Goal: Transaction & Acquisition: Purchase product/service

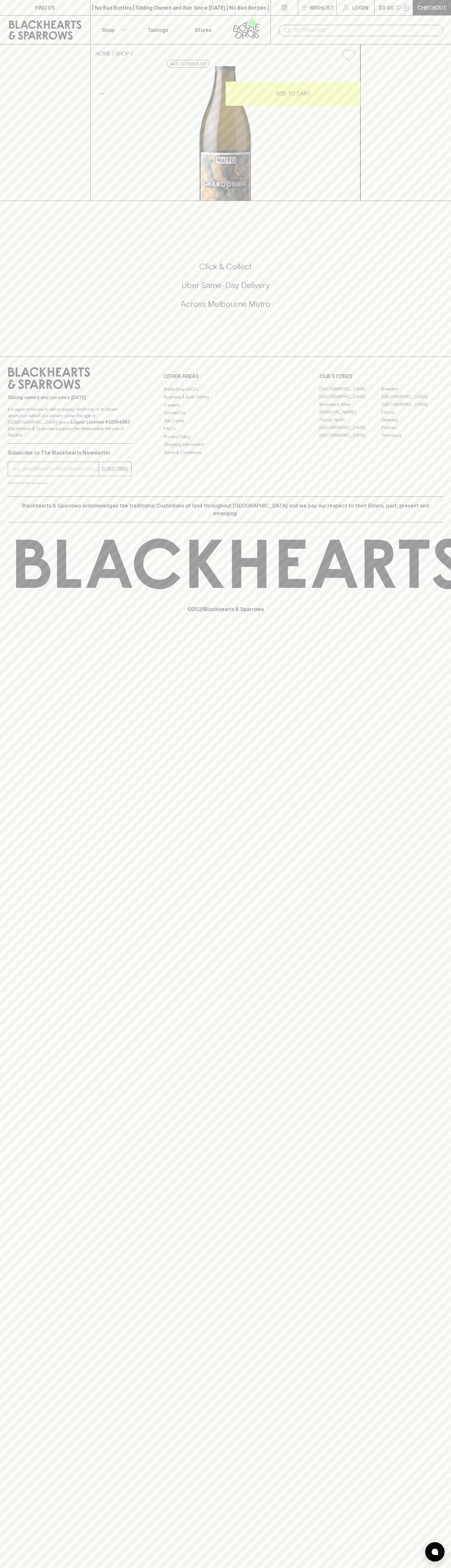
click at [270, 18] on link at bounding box center [247, 30] width 45 height 29
click at [131, 1568] on html "FIND US | No Bad Bottles | Sibling Owned and Run Since [DATE] | No Bad Bottles …" at bounding box center [226, 784] width 451 height 1568
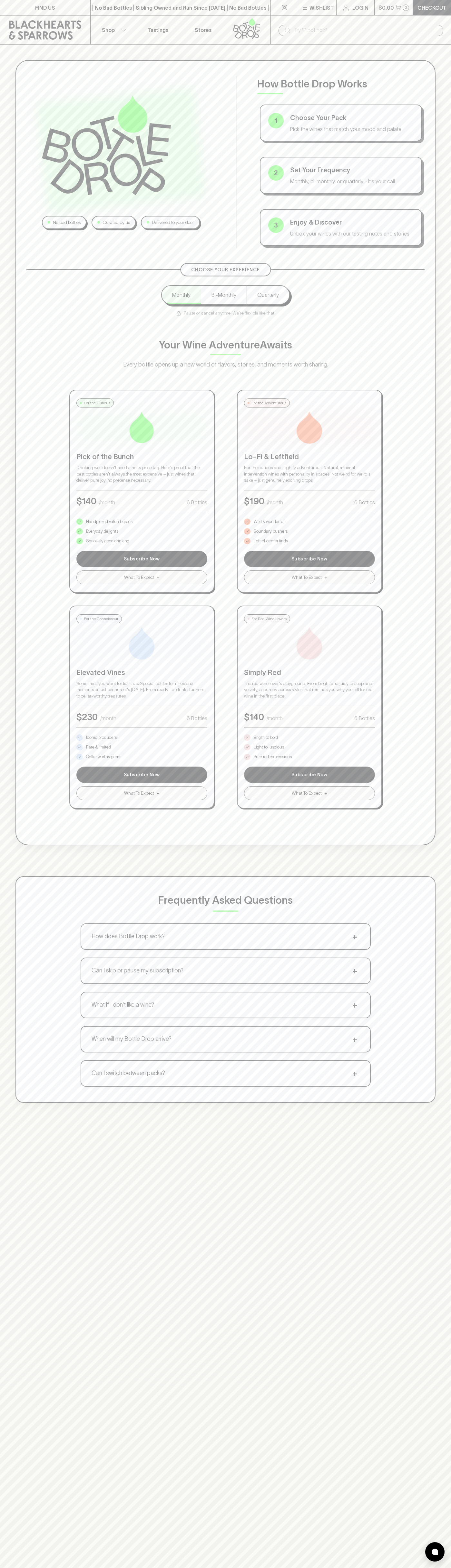
click at [19, 1529] on div "No bad bottles Curated by us Delivered to your door How Bottle Drop Works 1 Cho…" at bounding box center [226, 829] width 451 height 1568
